Goal: Task Accomplishment & Management: Use online tool/utility

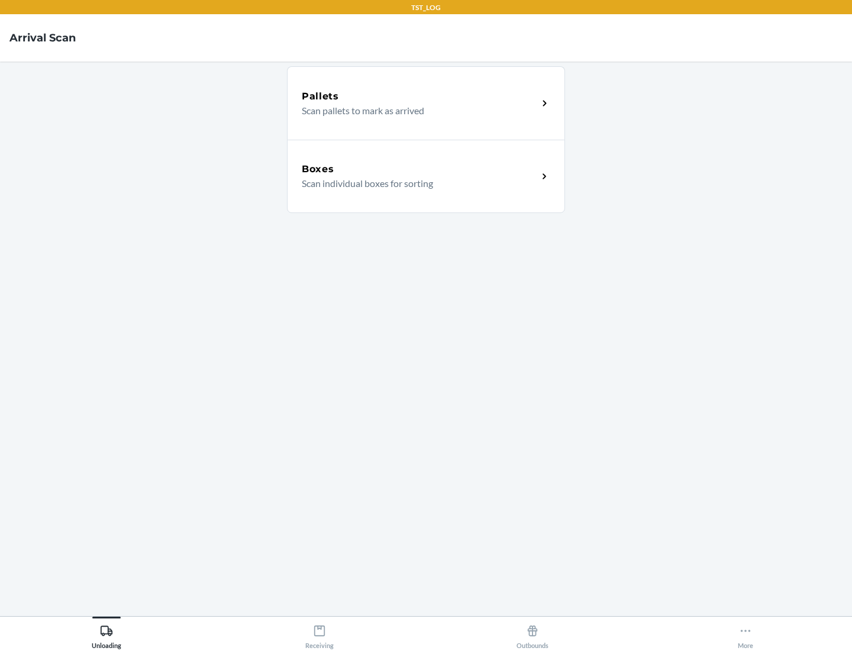
click at [420, 169] on div "Boxes" at bounding box center [420, 169] width 236 height 14
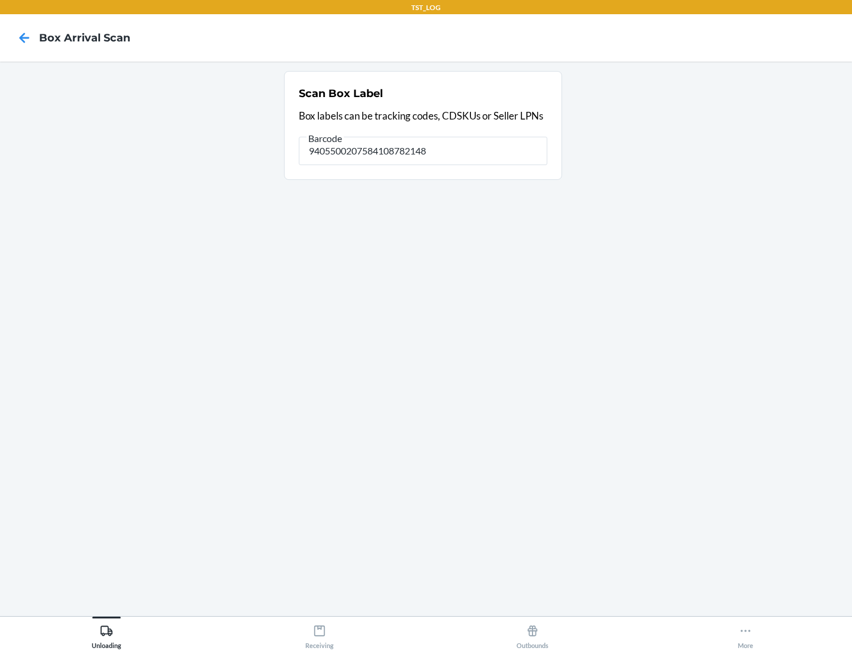
type input "9405500207584108782148"
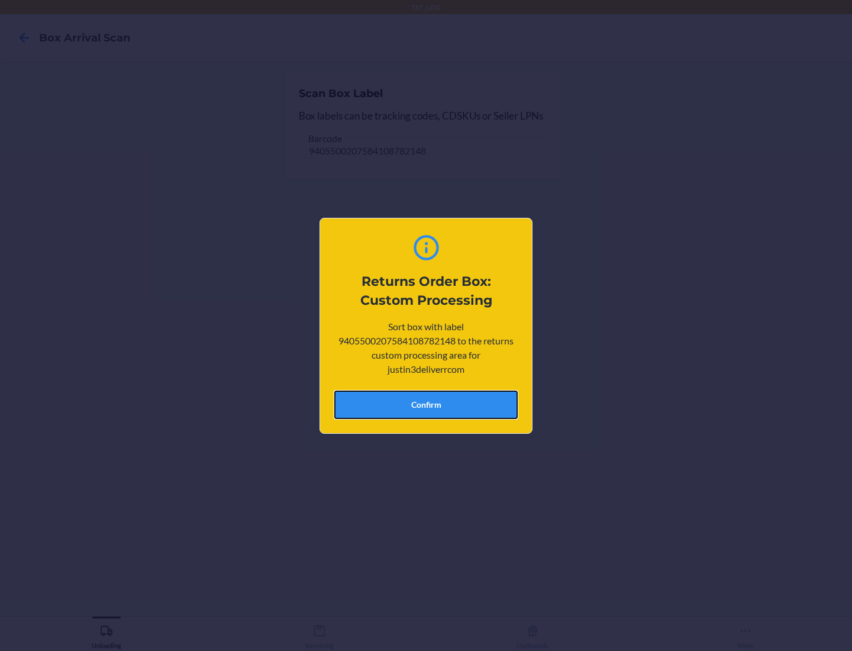
click at [426, 404] on button "Confirm" at bounding box center [425, 405] width 183 height 28
